Goal: Communication & Community: Answer question/provide support

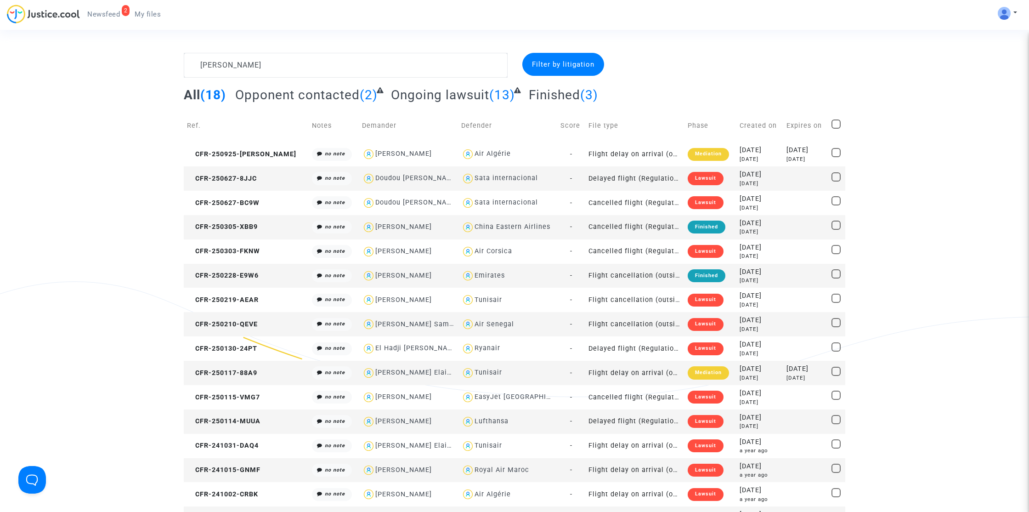
type textarea "[PERSON_NAME]"
click at [239, 178] on span "CFR-250627-8JJC" at bounding box center [222, 179] width 70 height 8
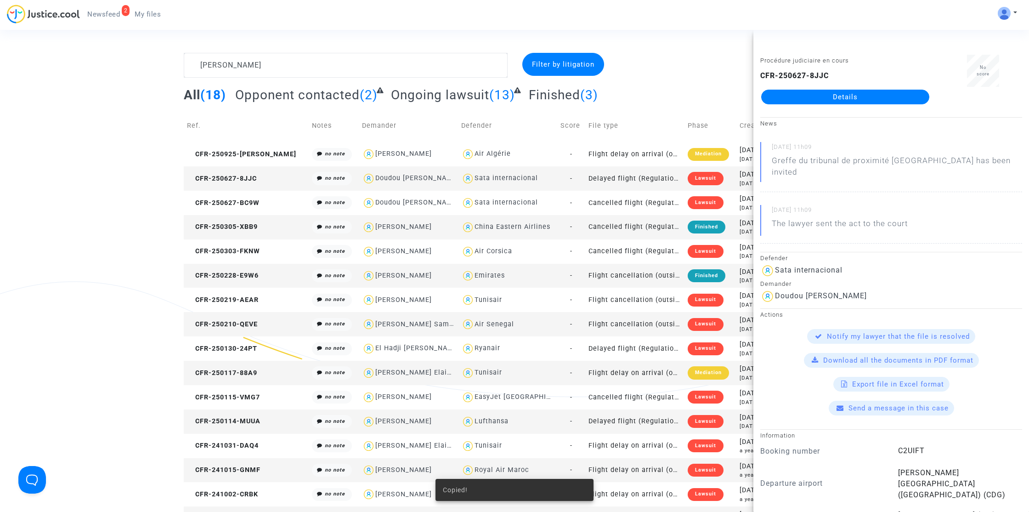
click at [878, 96] on link "Details" at bounding box center [845, 97] width 168 height 15
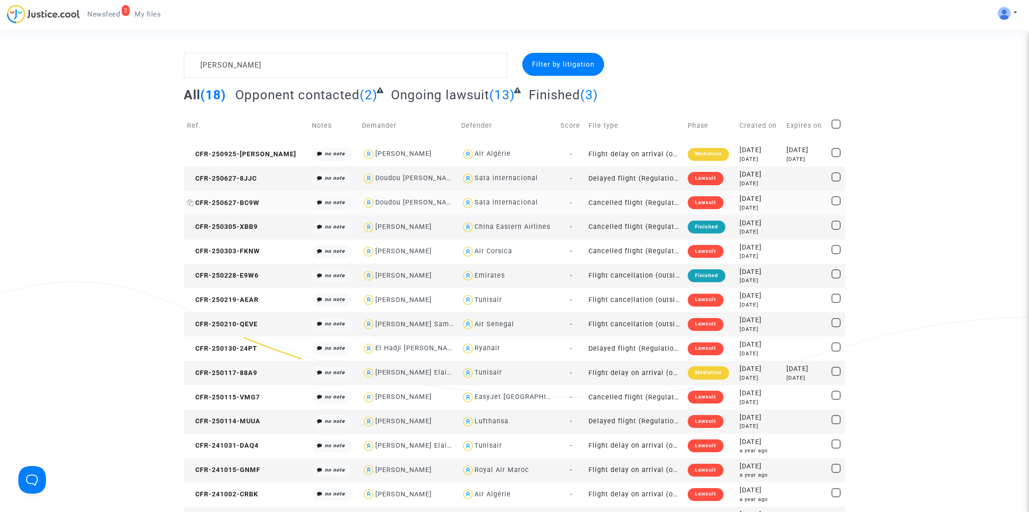
click at [208, 203] on span "CFR-250627-BC9W" at bounding box center [223, 203] width 73 height 8
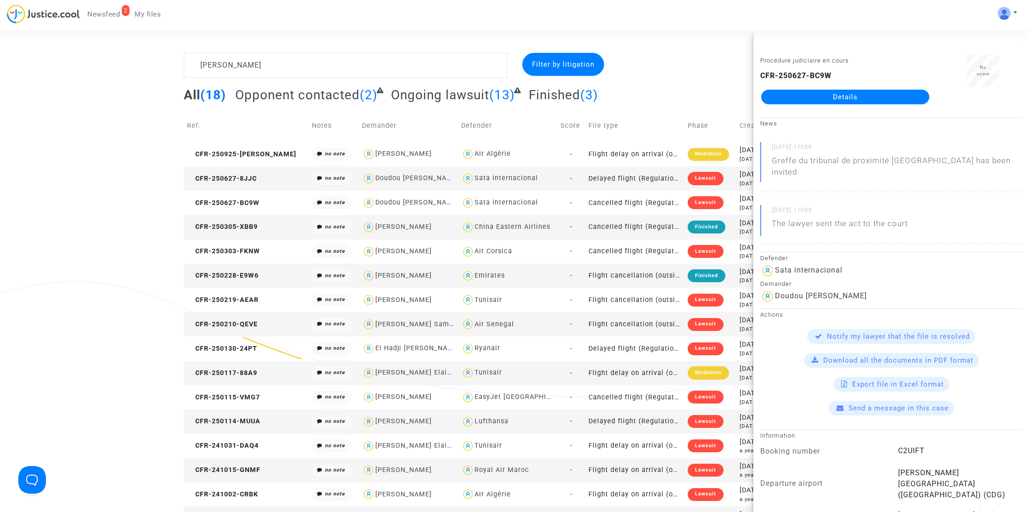
click at [852, 93] on link "Details" at bounding box center [845, 97] width 168 height 15
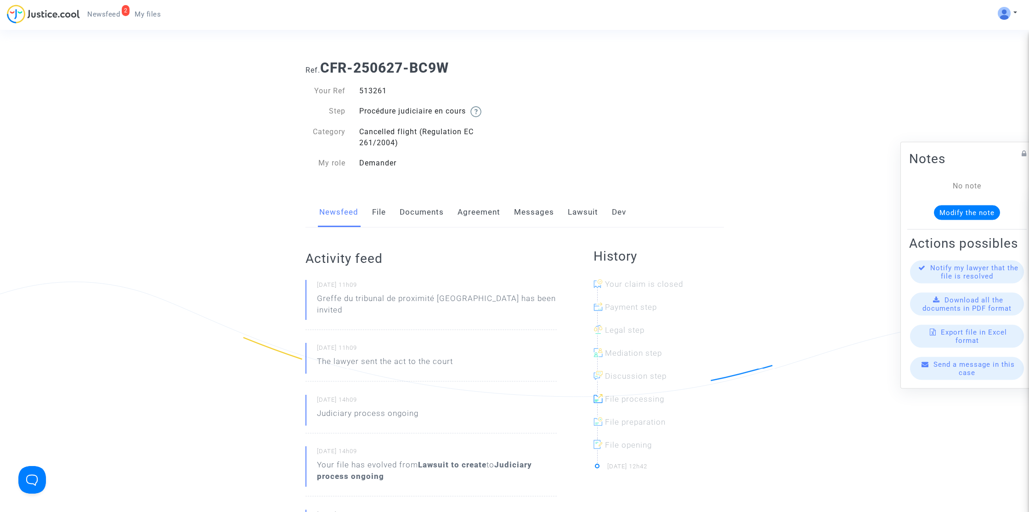
click at [581, 216] on link "Lawsuit" at bounding box center [583, 212] width 30 height 30
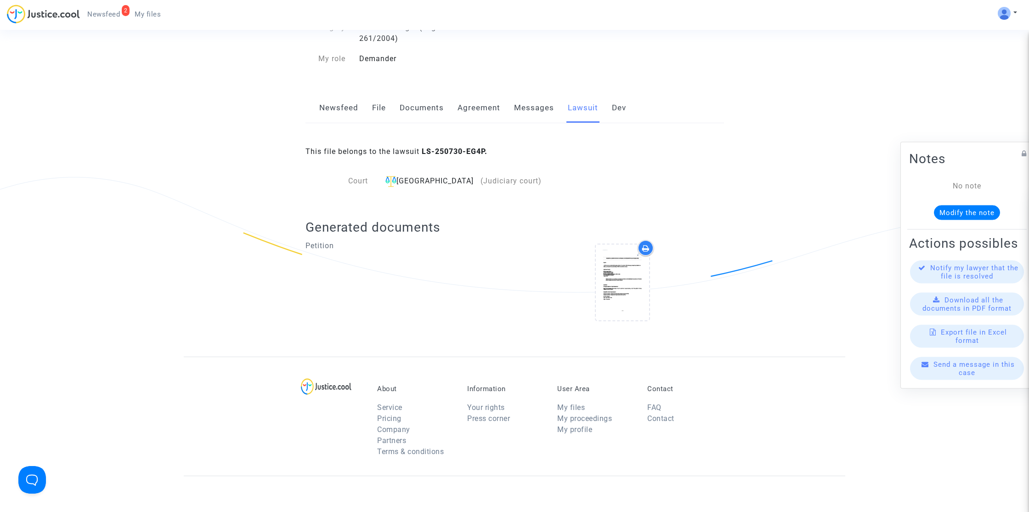
scroll to position [105, 0]
click at [532, 108] on link "Messages" at bounding box center [534, 107] width 40 height 30
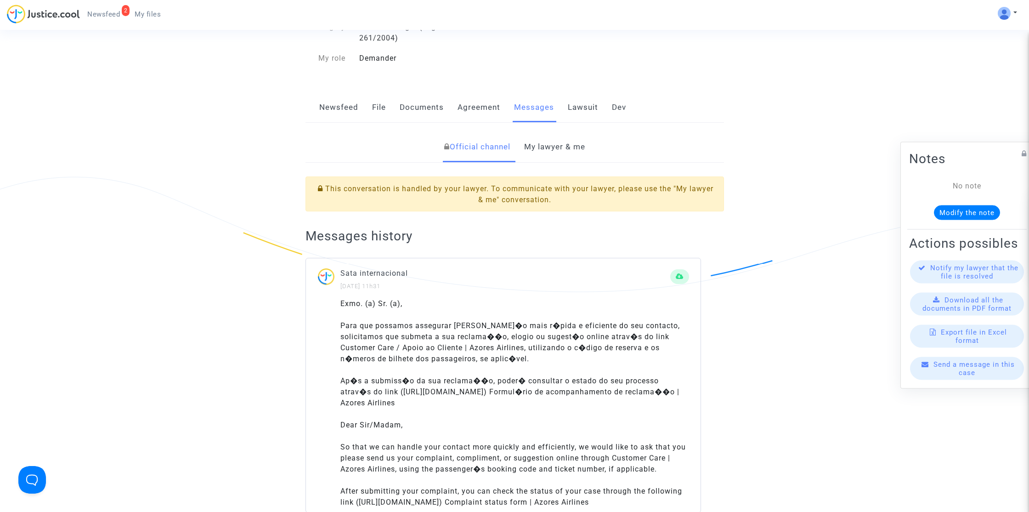
click at [574, 148] on link "My lawyer & me" at bounding box center [554, 147] width 61 height 30
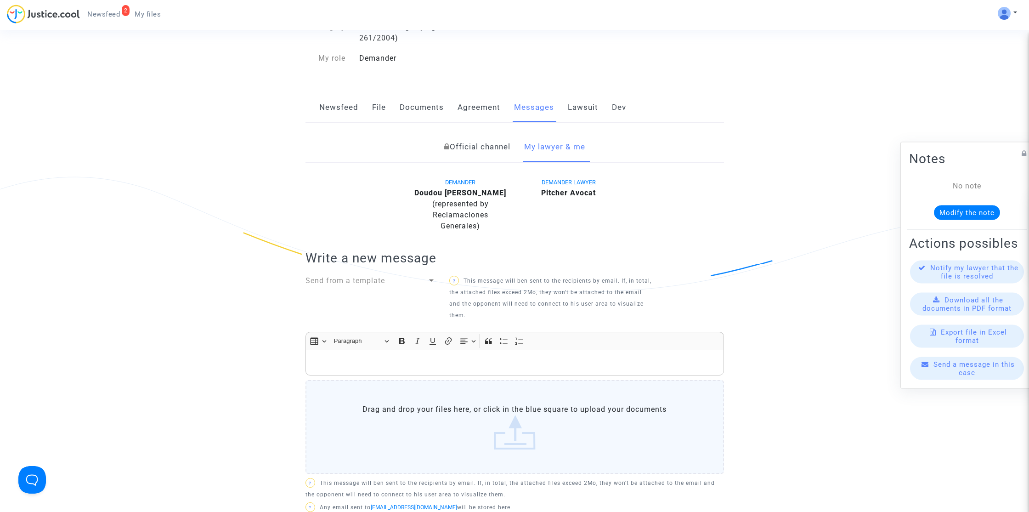
scroll to position [250, 0]
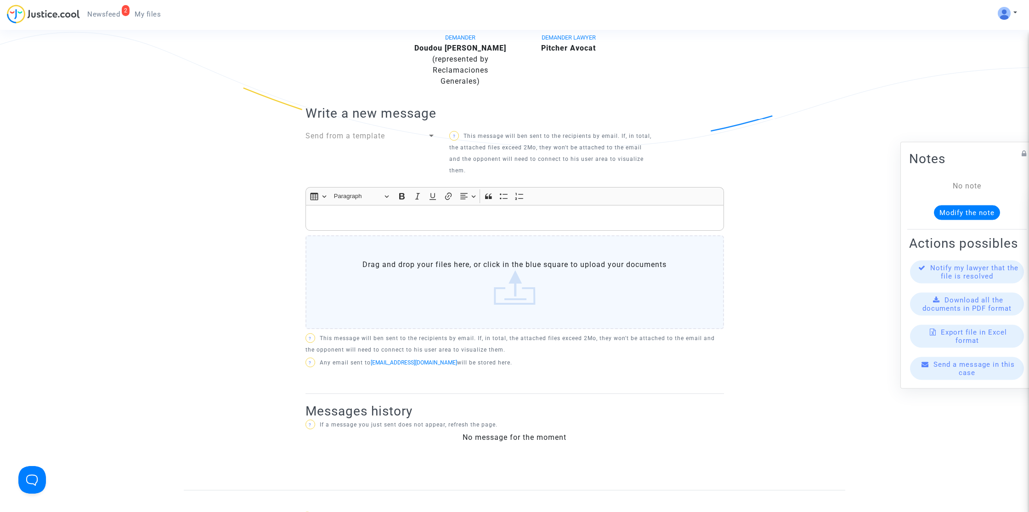
click at [439, 225] on div "Rich Text Editor, main" at bounding box center [515, 218] width 419 height 26
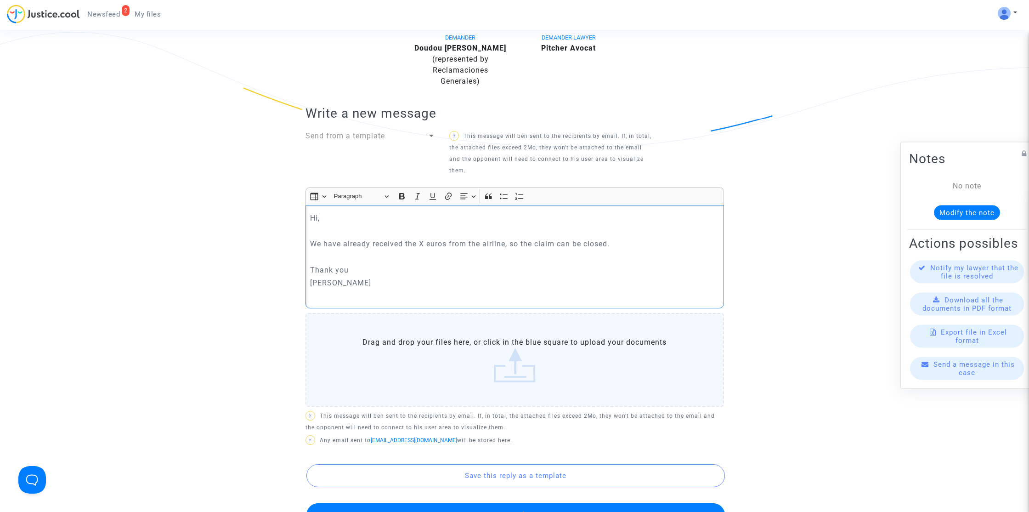
click at [417, 224] on p "Hi," at bounding box center [514, 217] width 409 height 11
click at [396, 249] on p "We have already received the X euros from the airline, so the claim can be clos…" at bounding box center [514, 243] width 409 height 11
drag, startPoint x: 406, startPoint y: 245, endPoint x: 447, endPoint y: 245, distance: 40.4
click at [447, 245] on p "We have already received the X euros from the airline, so the claim can be clos…" at bounding box center [514, 243] width 409 height 11
click at [383, 246] on p "We have already received payment from the airline, so the claim can be closed." at bounding box center [514, 243] width 409 height 11
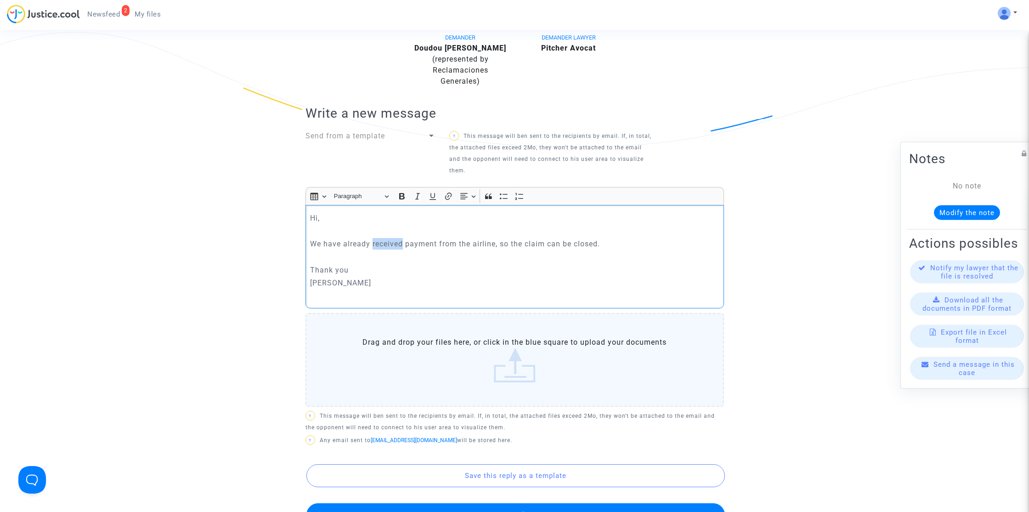
click at [383, 246] on p "We have already received payment from the airline, so the claim can be closed." at bounding box center [514, 243] width 409 height 11
copy p "We have already received payment from the airline, so the claim can be closed."
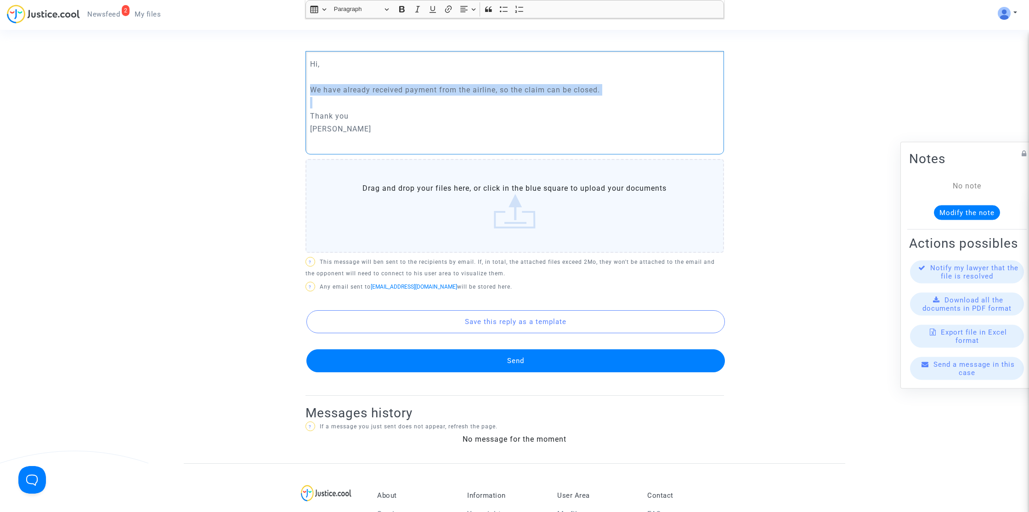
scroll to position [552, 0]
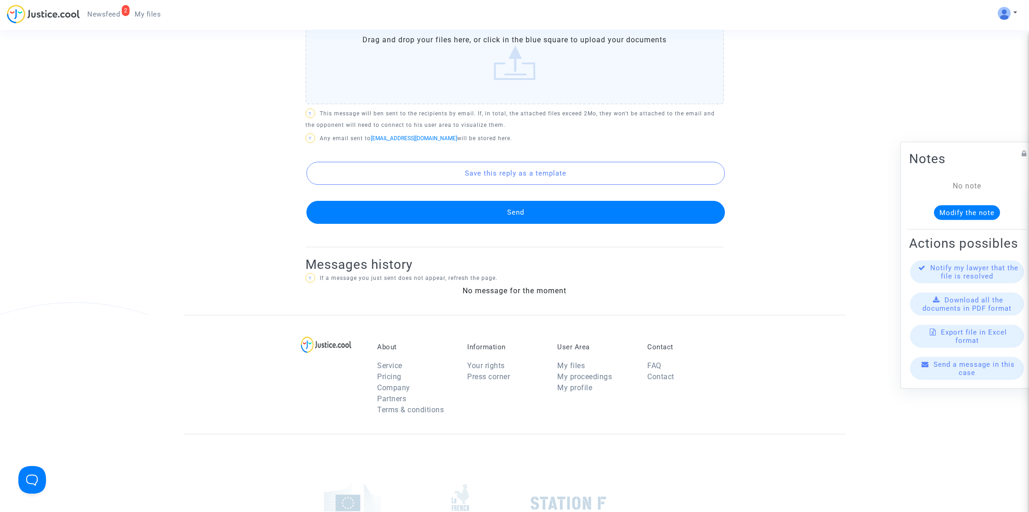
click at [561, 210] on button "Send" at bounding box center [515, 212] width 419 height 23
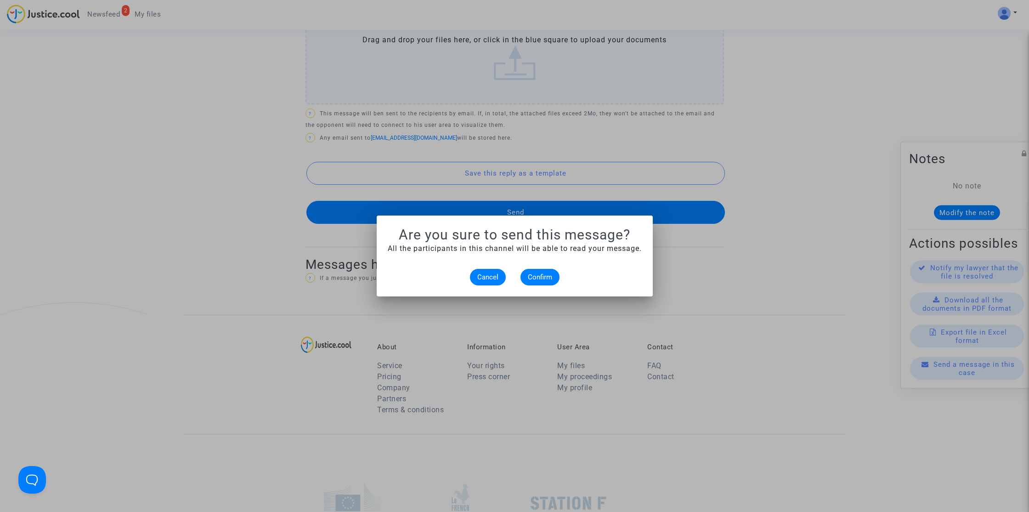
click at [553, 262] on alert-dialogs "Are you sure to send this message? All the participants in this channel will be…" at bounding box center [515, 256] width 254 height 59
click at [548, 274] on span "Confirm" at bounding box center [540, 277] width 24 height 8
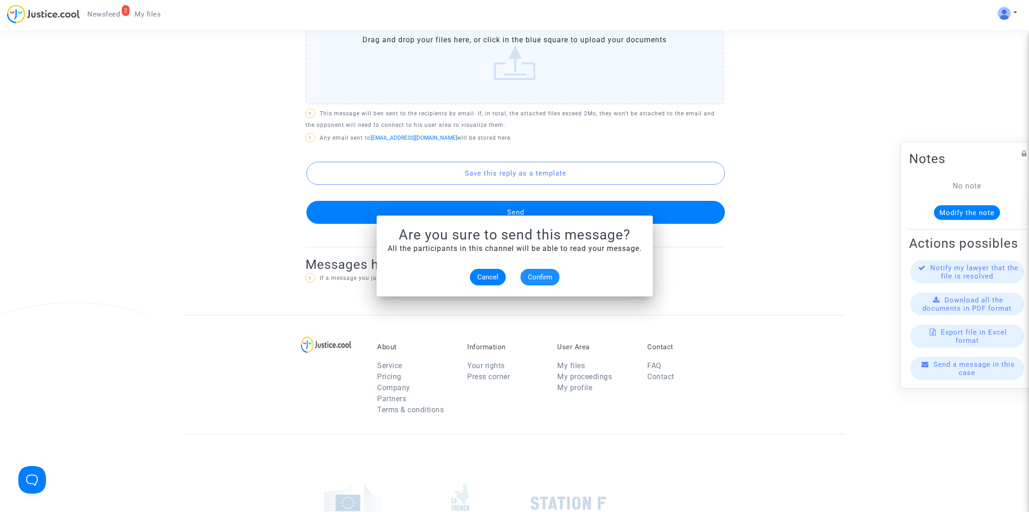
scroll to position [552, 0]
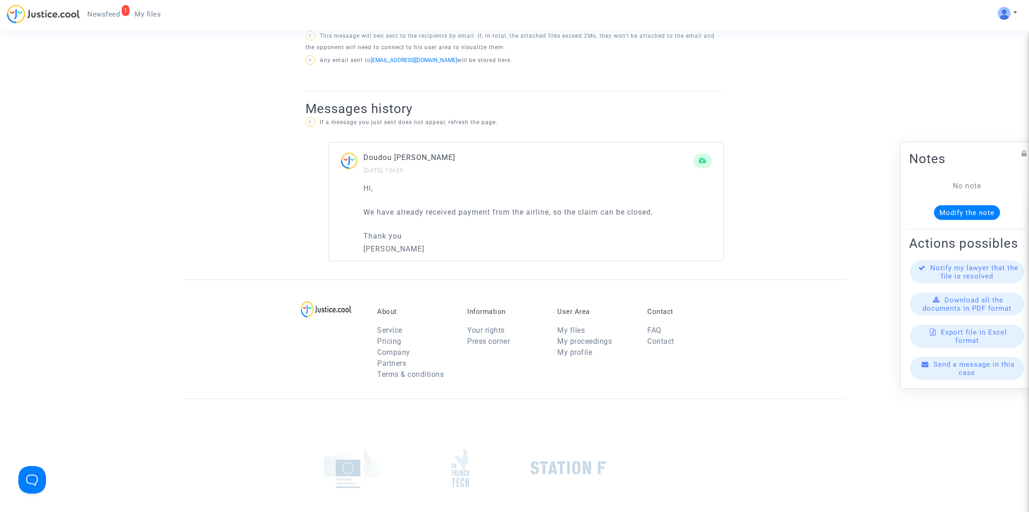
click at [148, 11] on span "My files" at bounding box center [148, 14] width 26 height 8
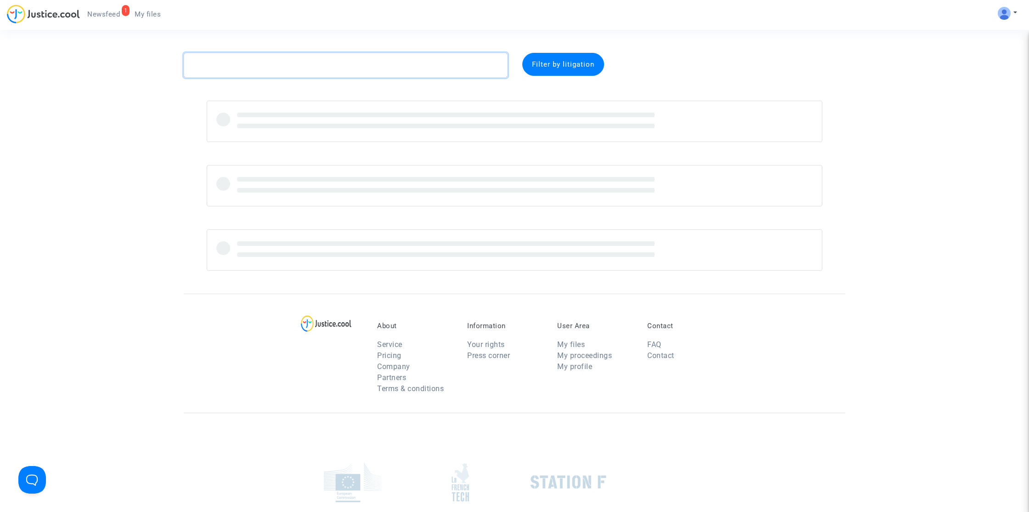
click at [243, 68] on textarea at bounding box center [346, 65] width 324 height 25
paste textarea "Iltis"
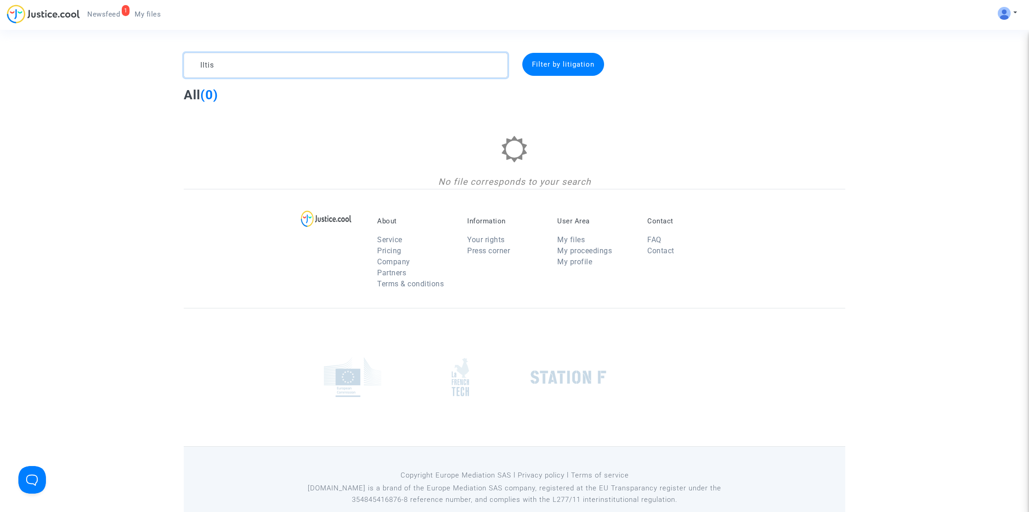
type textarea "Iltis"
paste textarea "Guy"
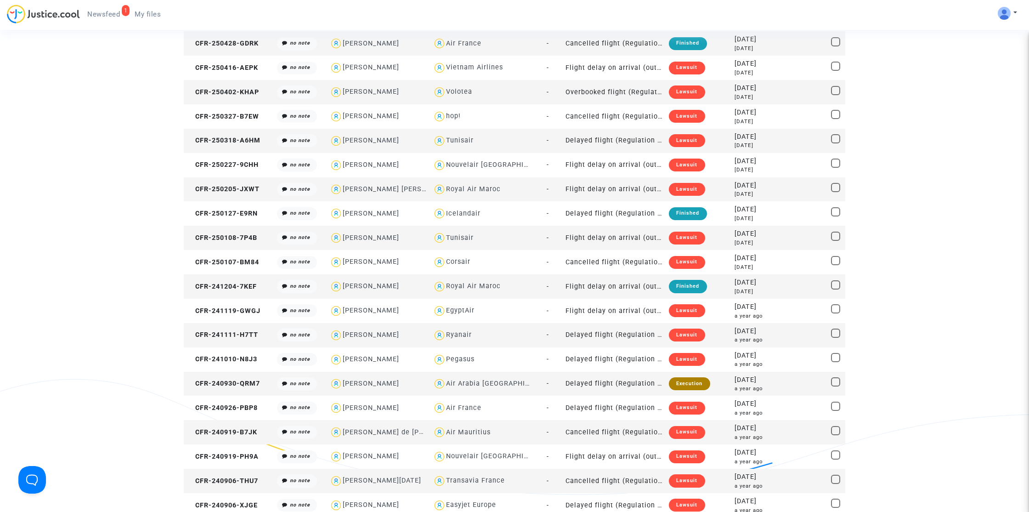
scroll to position [480, 0]
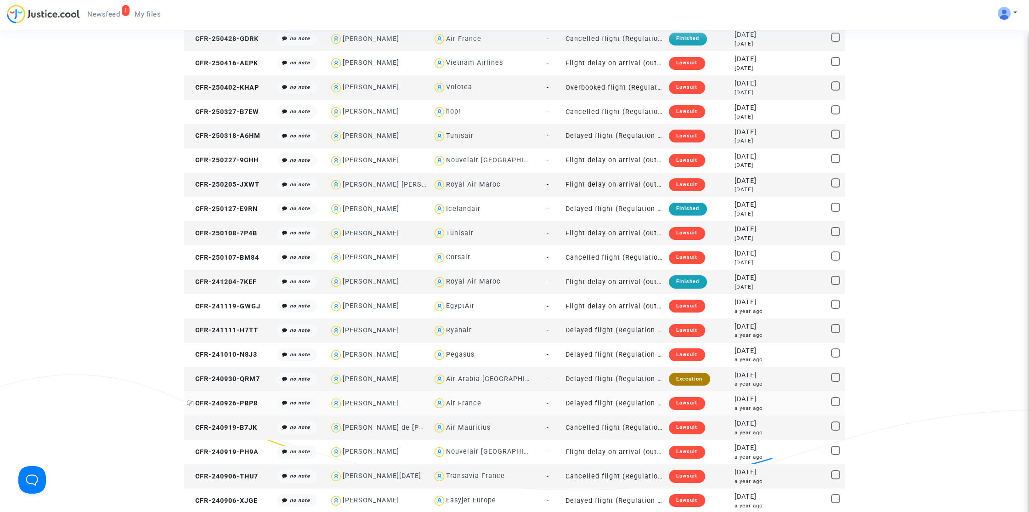
type textarea "Guy"
click at [240, 403] on span "CFR-240926-PBP8" at bounding box center [222, 403] width 71 height 8
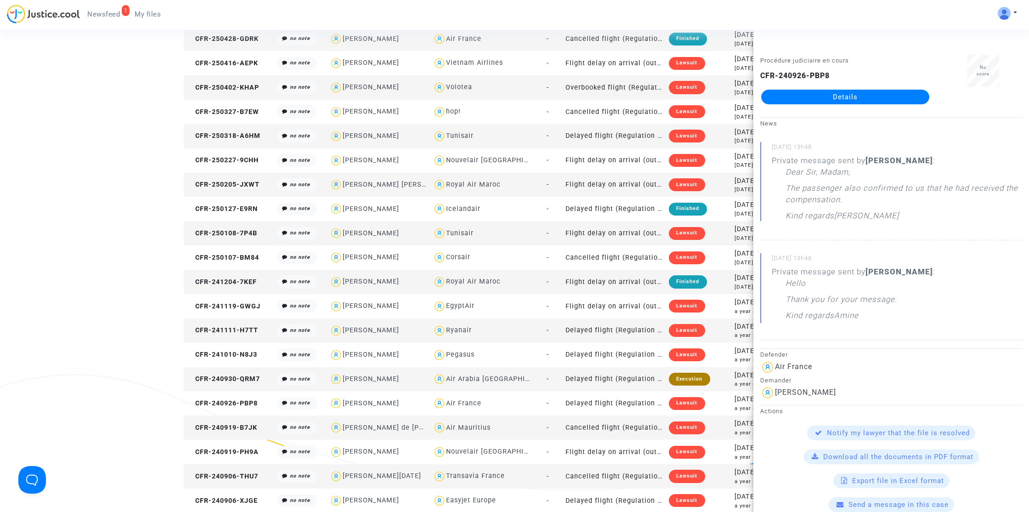
click at [886, 92] on link "Details" at bounding box center [845, 97] width 168 height 15
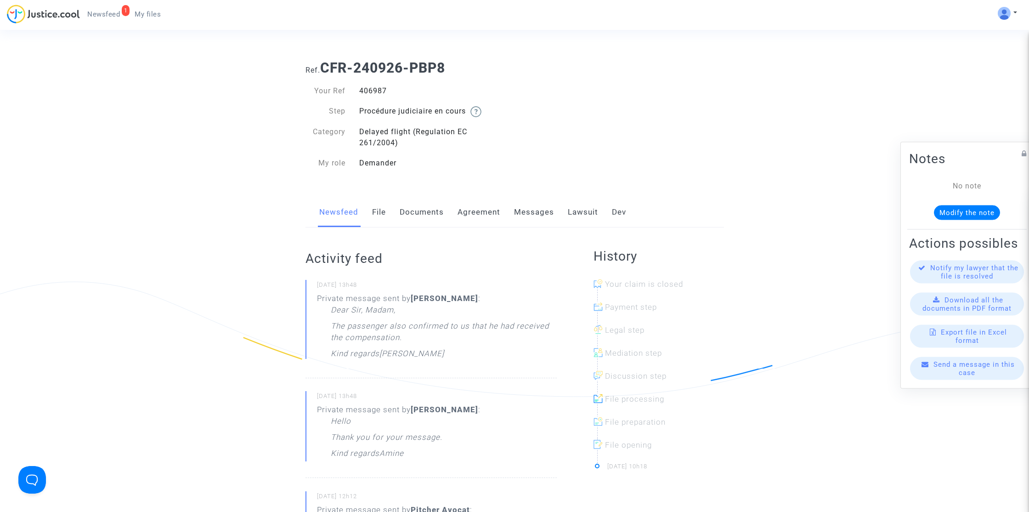
click at [544, 212] on link "Messages" at bounding box center [534, 212] width 40 height 30
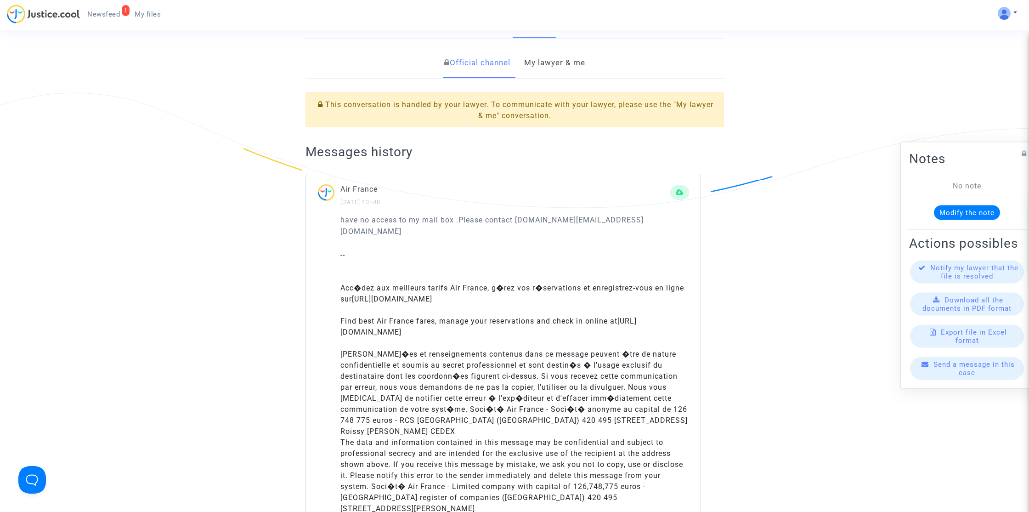
scroll to position [102, 0]
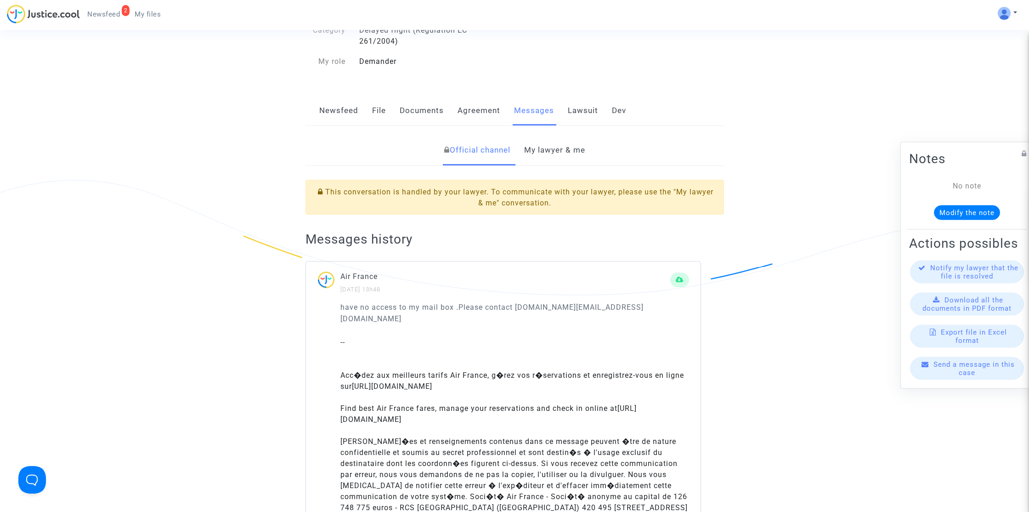
click at [327, 116] on link "Newsfeed" at bounding box center [338, 111] width 39 height 30
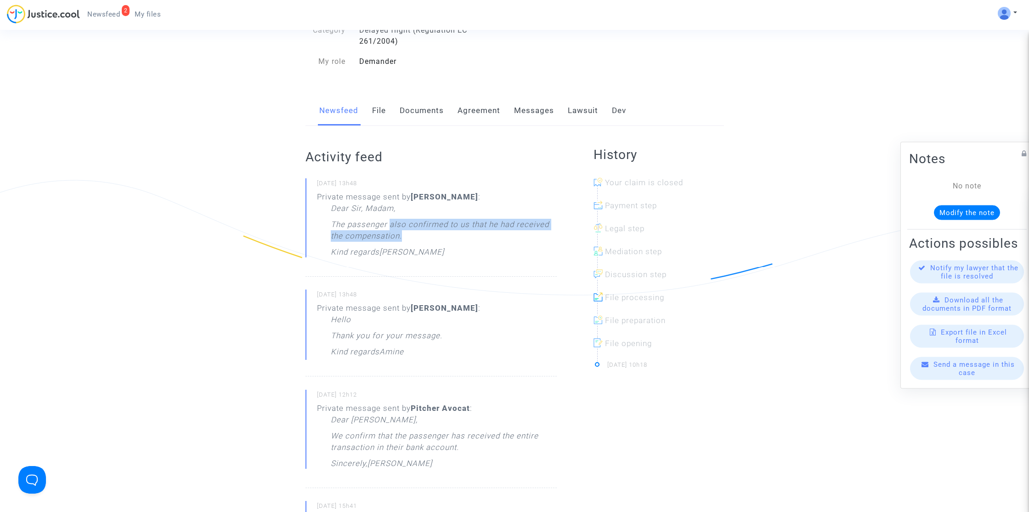
drag, startPoint x: 391, startPoint y: 226, endPoint x: 406, endPoint y: 235, distance: 16.7
click at [406, 235] on p "The passenger also confirmed to us that he had received the compensation." at bounding box center [444, 233] width 226 height 28
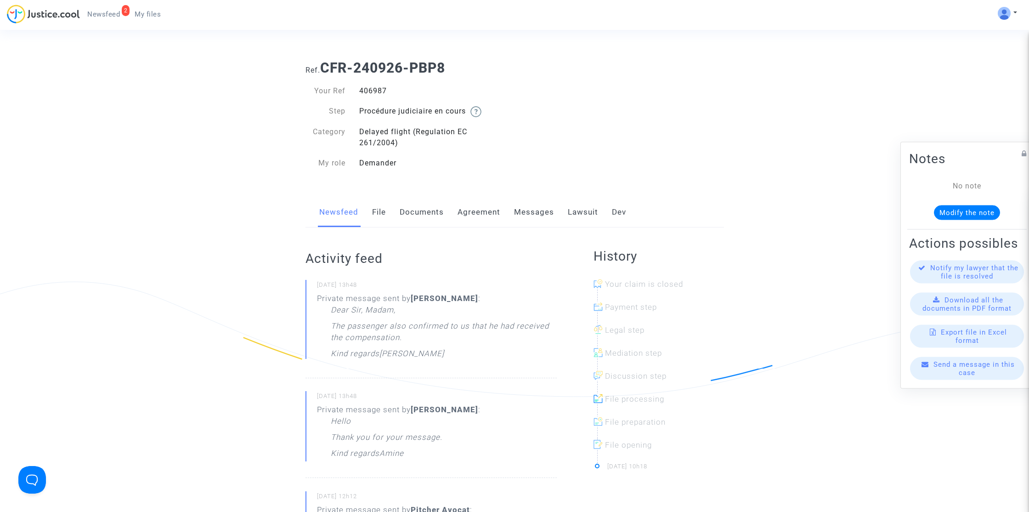
click at [375, 207] on link "File" at bounding box center [379, 212] width 14 height 30
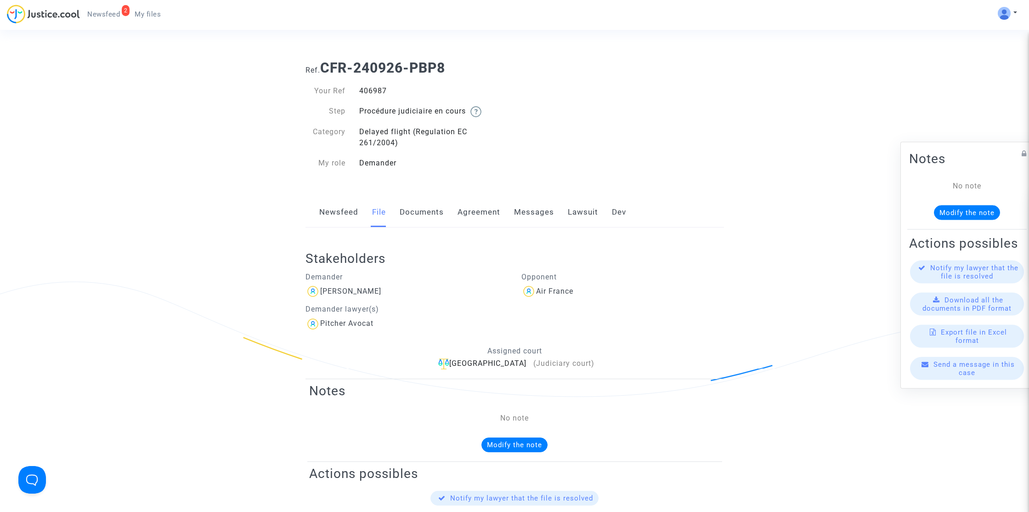
click at [420, 210] on link "Documents" at bounding box center [422, 212] width 44 height 30
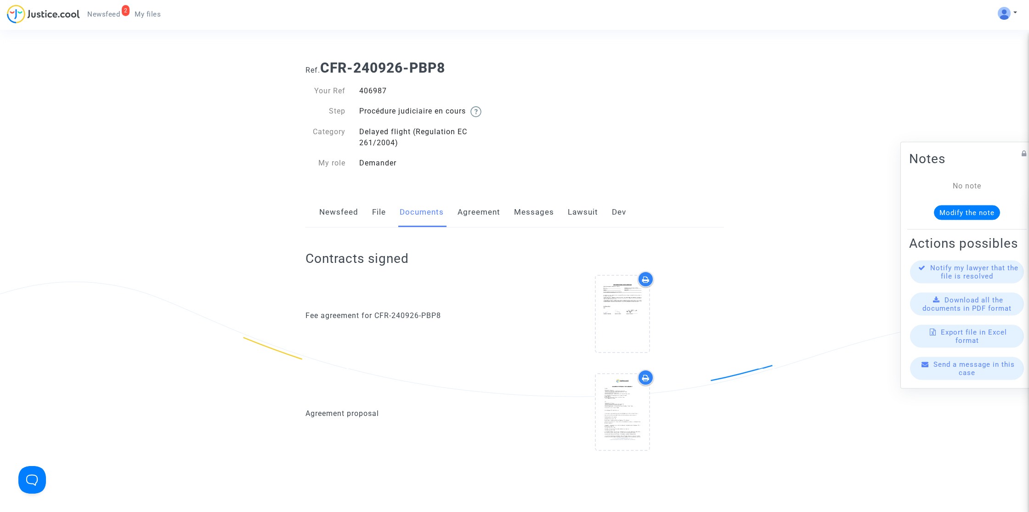
click at [482, 207] on link "Agreement" at bounding box center [479, 212] width 43 height 30
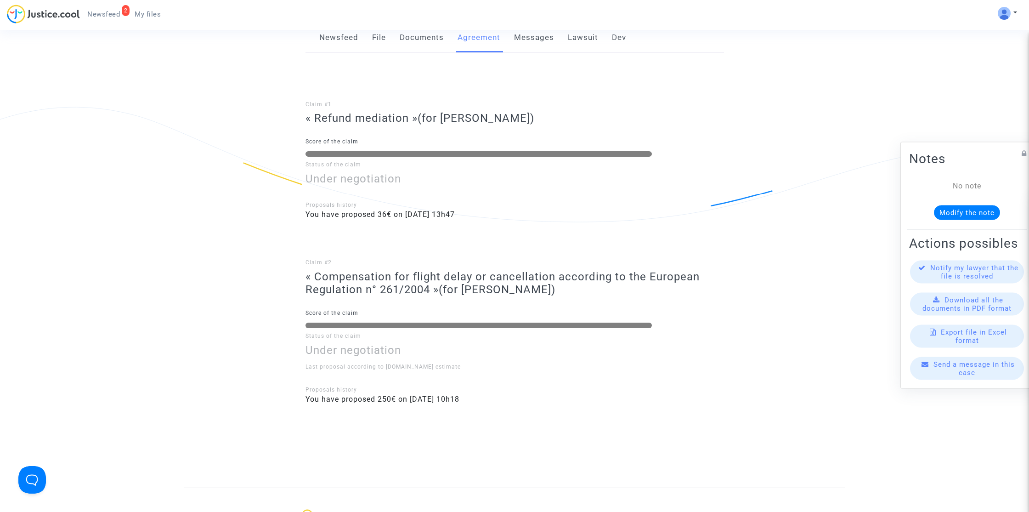
scroll to position [118, 0]
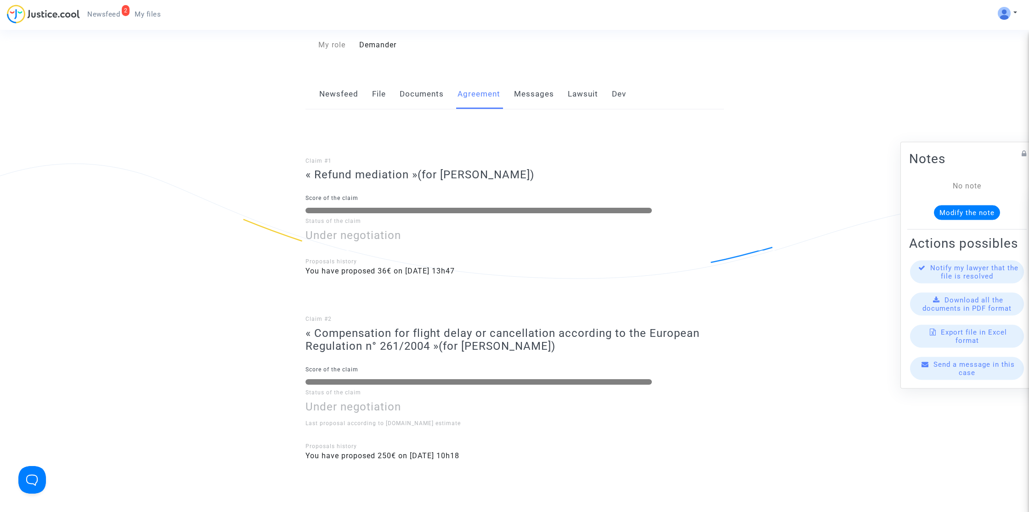
click at [528, 104] on link "Messages" at bounding box center [534, 94] width 40 height 30
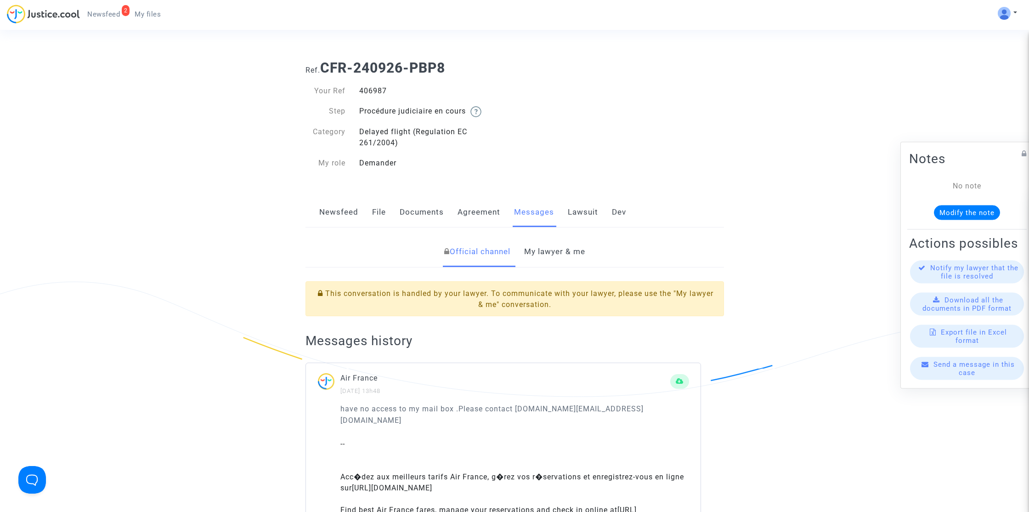
click at [551, 255] on link "My lawyer & me" at bounding box center [554, 252] width 61 height 30
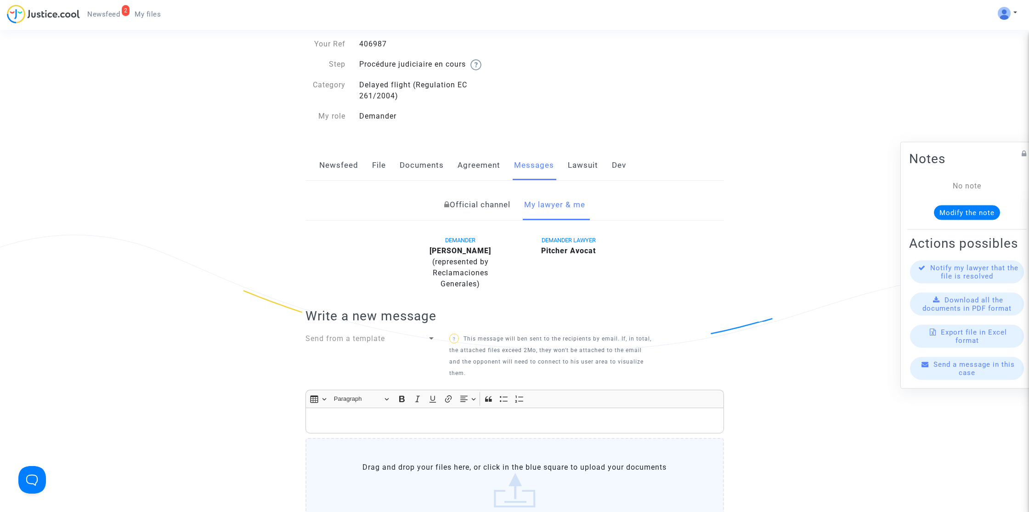
scroll to position [83, 0]
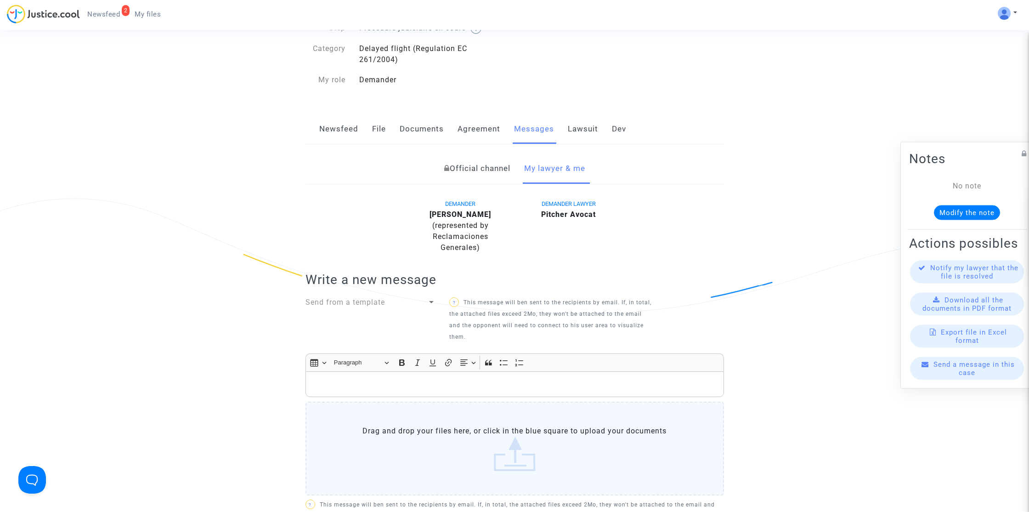
click at [400, 381] on div "Rich Text Editor, main" at bounding box center [515, 384] width 419 height 26
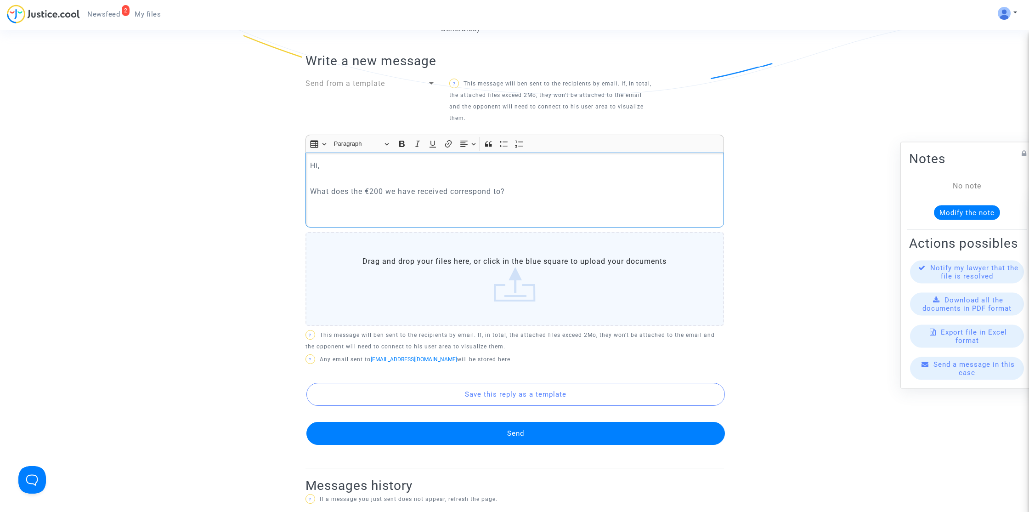
scroll to position [308, 0]
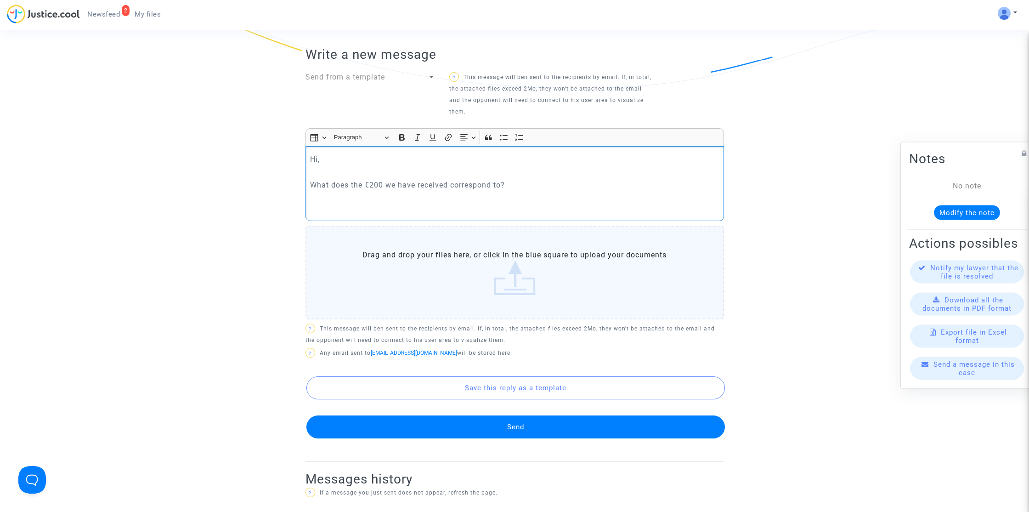
click at [444, 179] on p "What does the €200 we have received correspond to?" at bounding box center [514, 196] width 409 height 34
copy p "What does the €200 we have received correspond to?"
click at [457, 202] on p "What does the €200 we have received correspond to?" at bounding box center [514, 196] width 409 height 34
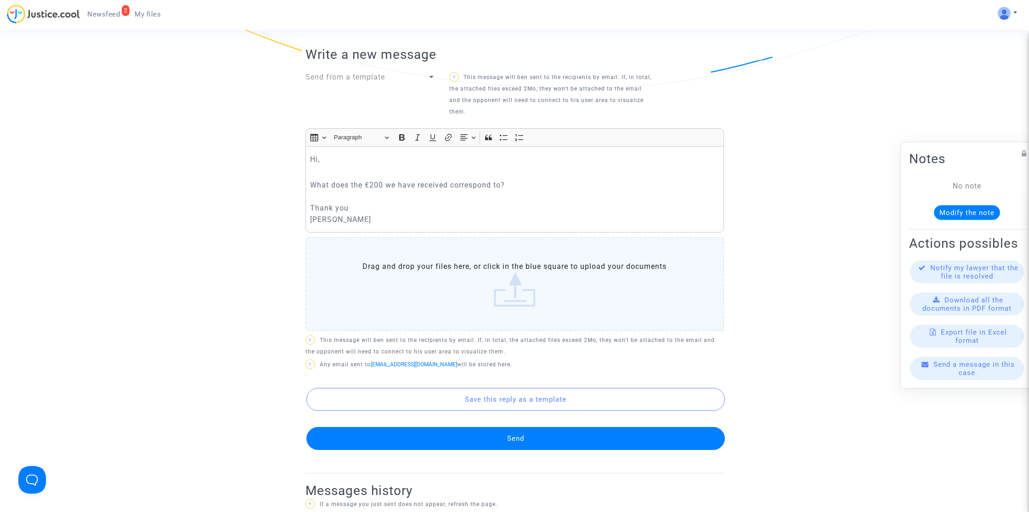
click at [479, 427] on button "Send" at bounding box center [515, 438] width 419 height 23
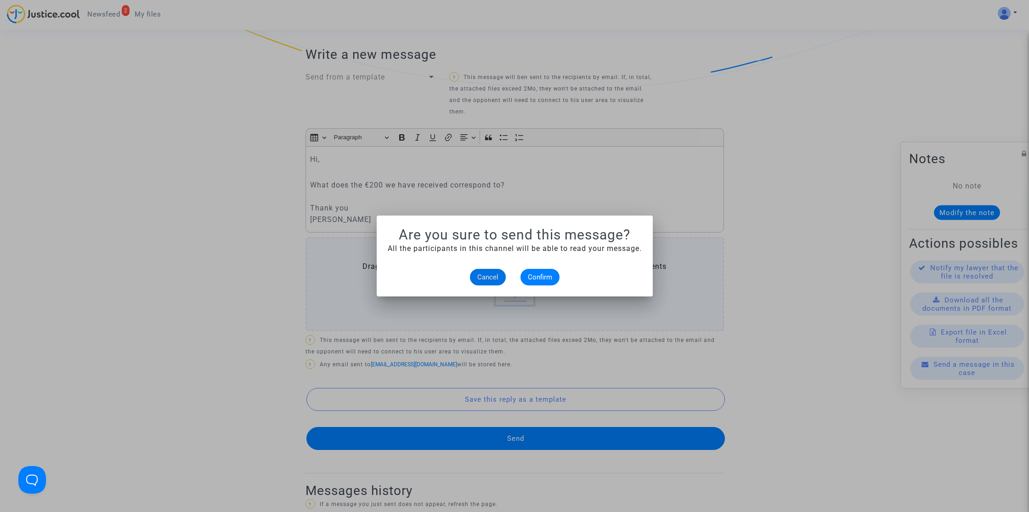
click at [549, 286] on mat-dialog-container "Are you sure to send this message? All the participants in this channel will be…" at bounding box center [515, 255] width 276 height 81
click at [547, 278] on span "Confirm" at bounding box center [540, 277] width 24 height 8
